Goal: Task Accomplishment & Management: Complete application form

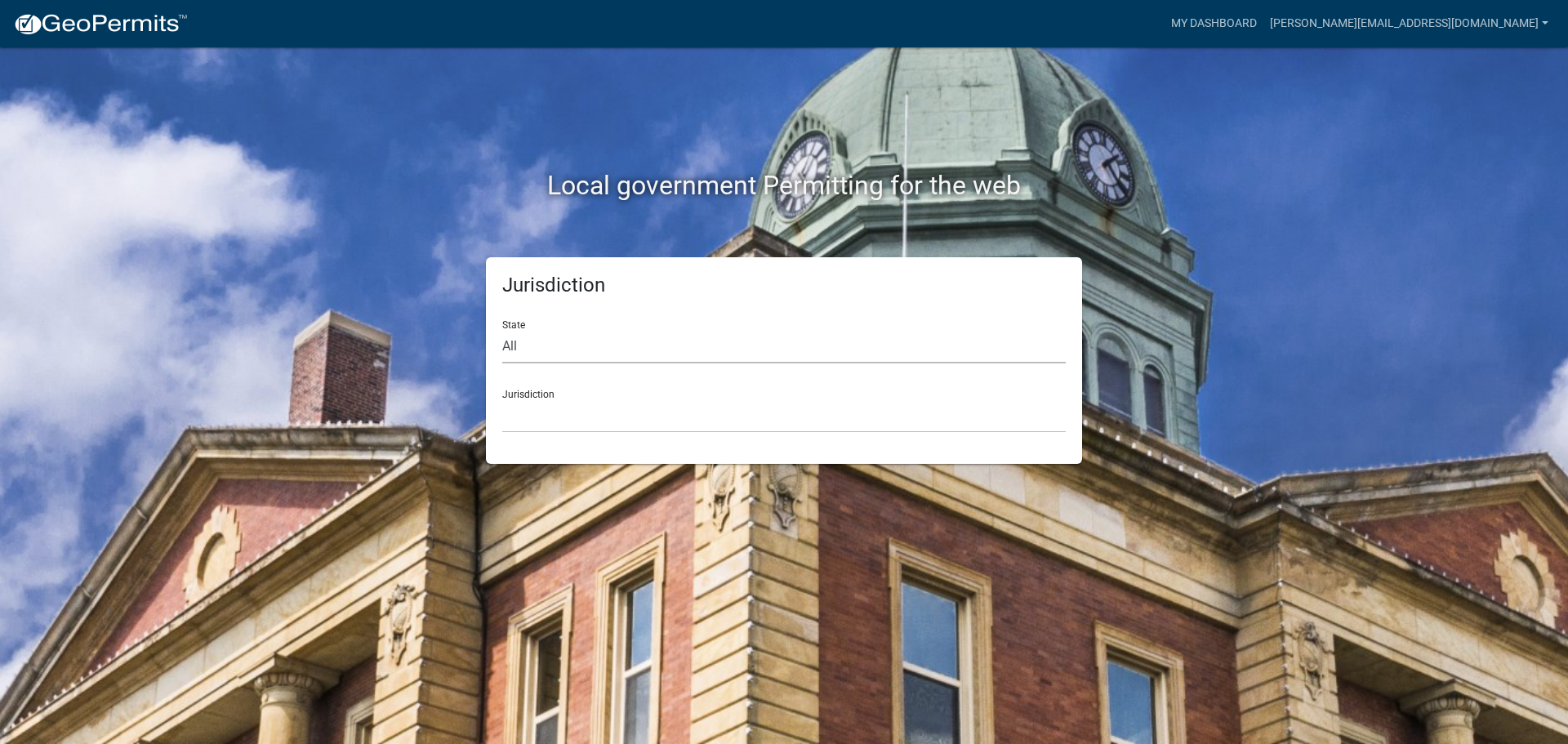
click at [606, 349] on select "All [US_STATE] [US_STATE] [US_STATE] [US_STATE] [US_STATE] [US_STATE] [US_STATE…" at bounding box center [784, 347] width 563 height 34
select select "[US_STATE]"
click at [502, 330] on select "All [US_STATE] [US_STATE] [US_STATE] [US_STATE] [US_STATE] [US_STATE] [US_STATE…" at bounding box center [784, 347] width 563 height 34
click at [576, 408] on select "City of [GEOGRAPHIC_DATA], [US_STATE] City of [GEOGRAPHIC_DATA], [US_STATE] Cit…" at bounding box center [784, 416] width 563 height 34
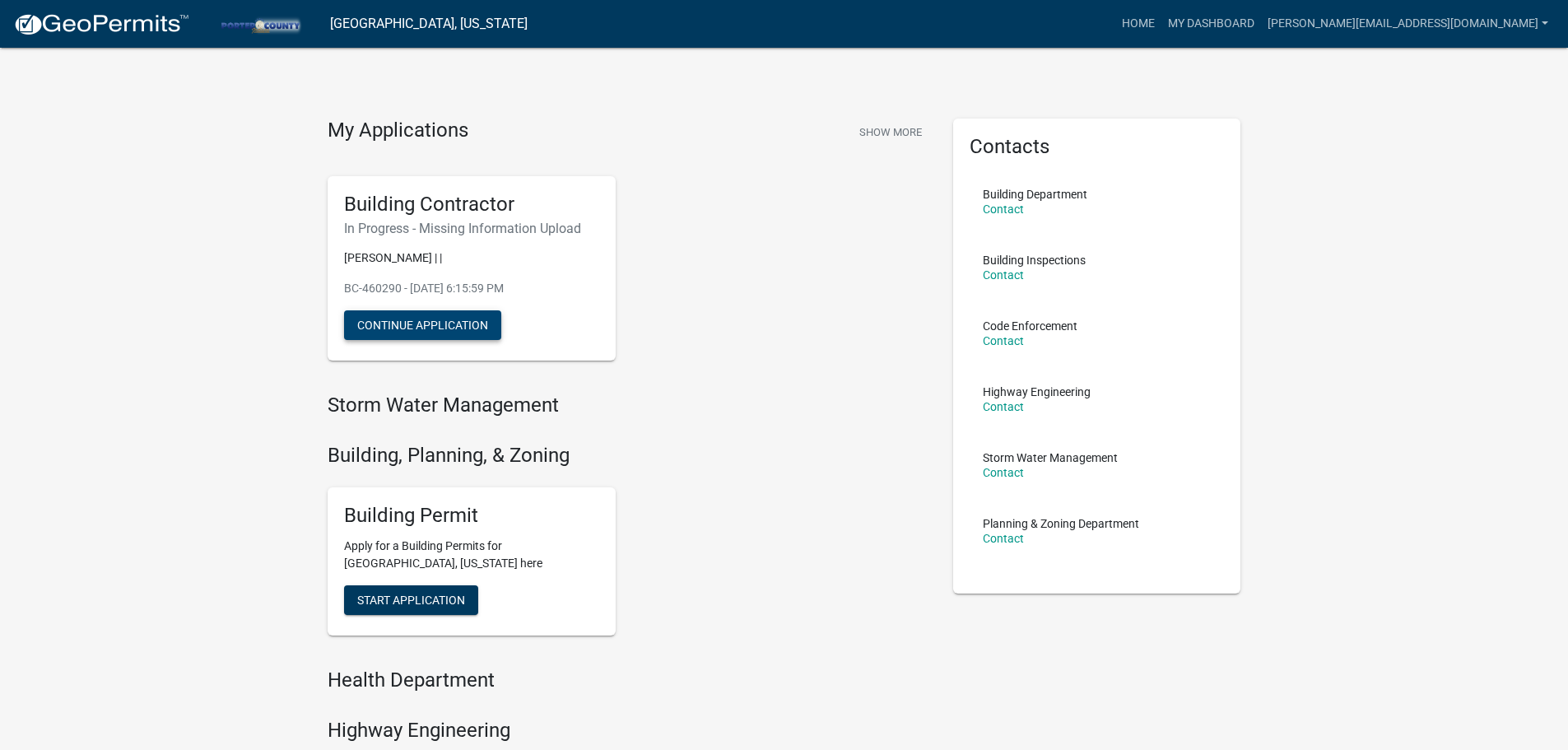
click at [390, 328] on button "Continue Application" at bounding box center [423, 325] width 157 height 30
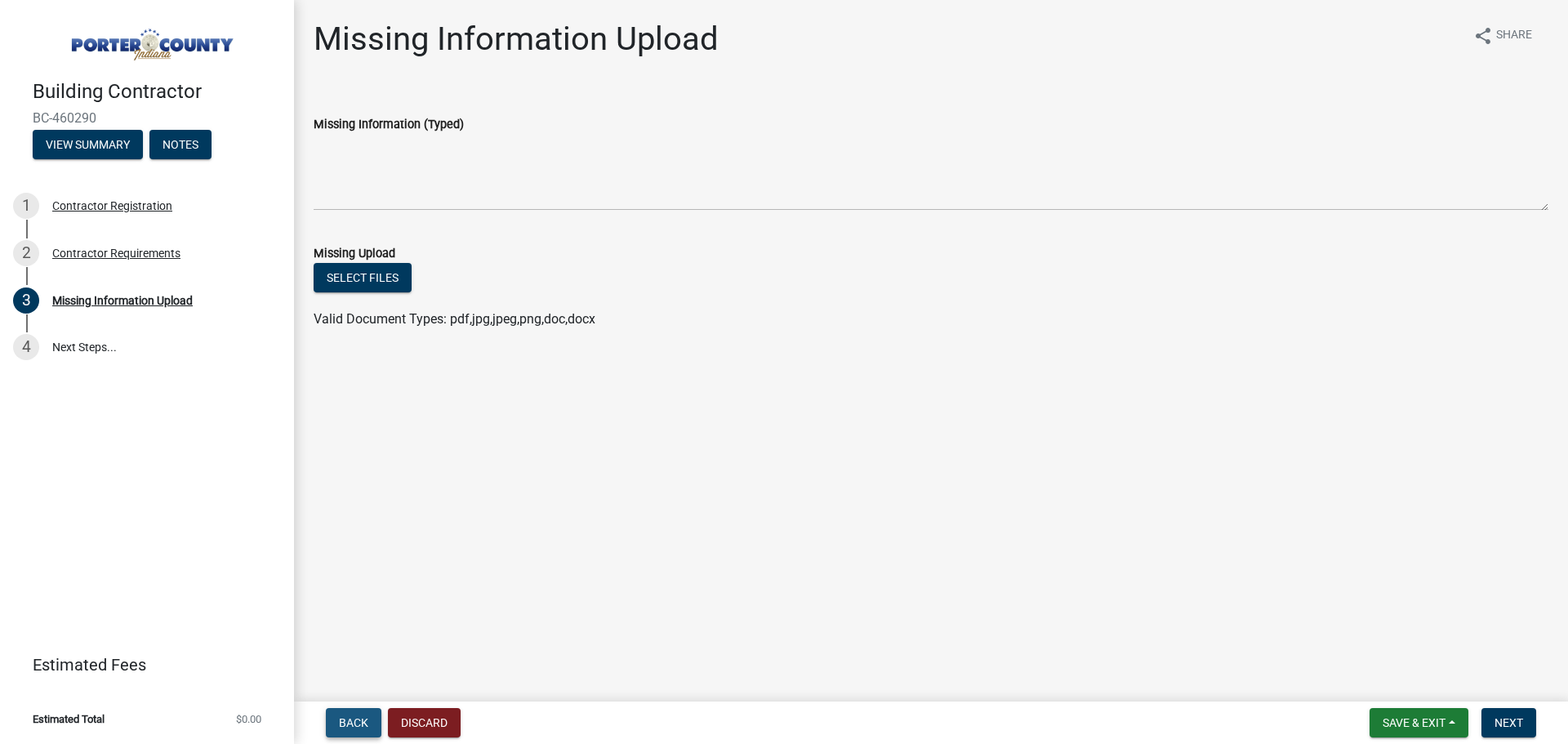
click at [345, 720] on span "Back" at bounding box center [354, 722] width 29 height 13
